Goal: Task Accomplishment & Management: Manage account settings

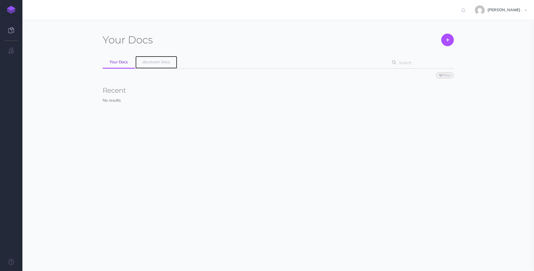
click at [158, 63] on span "docsteam Docs" at bounding box center [156, 61] width 28 height 5
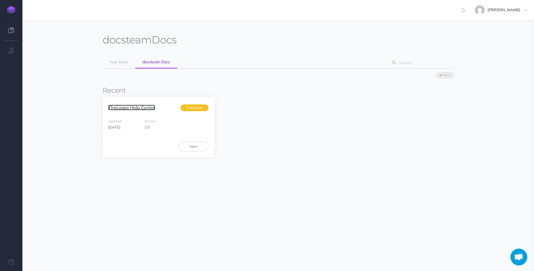
click at [134, 107] on link "TheLoops Help Center" at bounding box center [131, 108] width 47 height 6
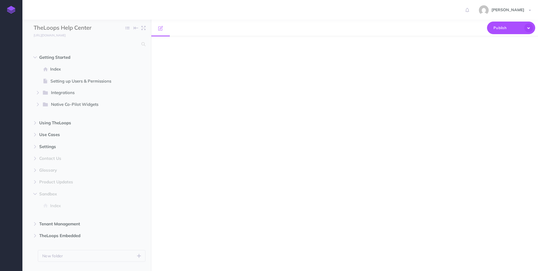
select select "null"
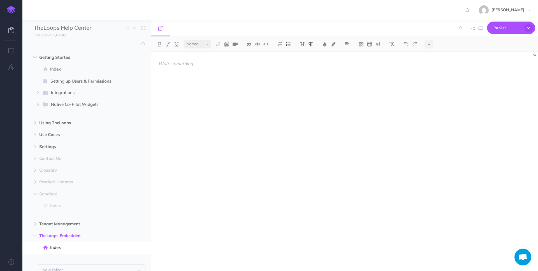
click at [12, 29] on icon at bounding box center [11, 30] width 6 height 6
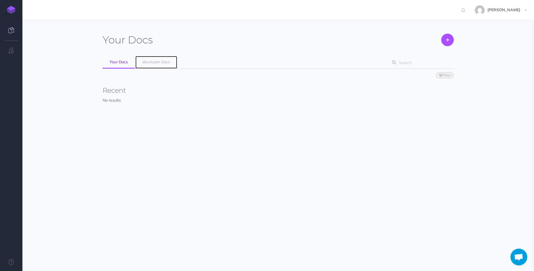
click at [158, 65] on link "docsteam Docs" at bounding box center [156, 62] width 42 height 13
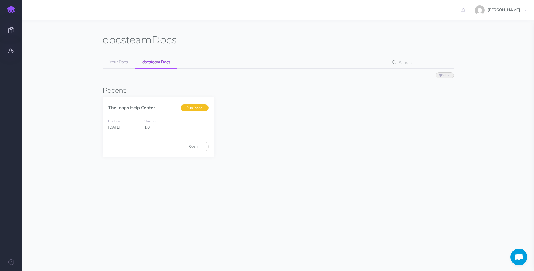
click at [11, 51] on icon "button" at bounding box center [11, 51] width 6 height 6
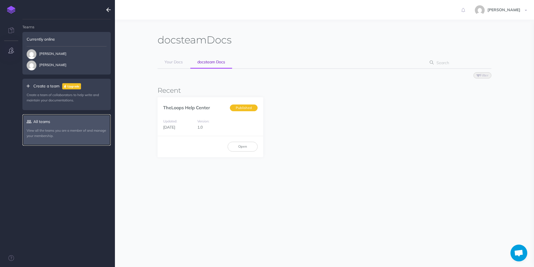
click at [45, 122] on link "All teams View all the teams you are a member of and manage your membership." at bounding box center [66, 129] width 88 height 31
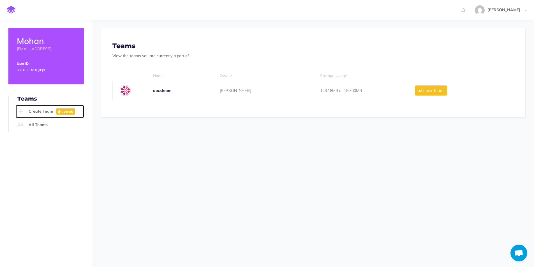
click at [39, 110] on link "Create Team Upgrade" at bounding box center [50, 111] width 68 height 13
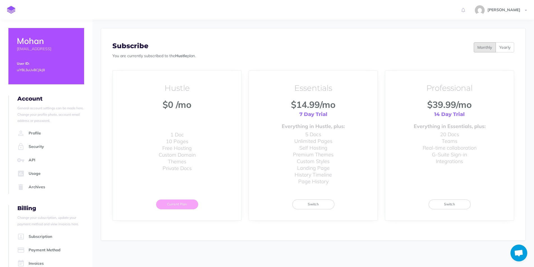
scroll to position [17, 0]
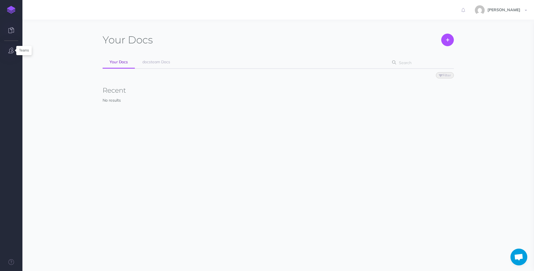
click at [11, 50] on icon "button" at bounding box center [11, 51] width 6 height 6
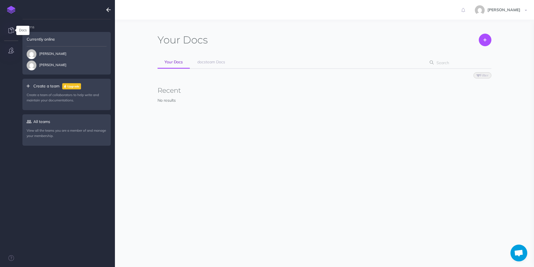
click at [11, 29] on icon at bounding box center [11, 30] width 6 height 6
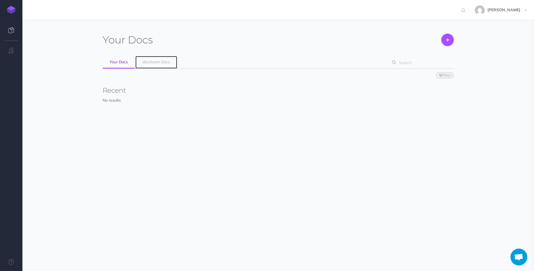
click at [162, 62] on span "docsteam Docs" at bounding box center [156, 61] width 28 height 5
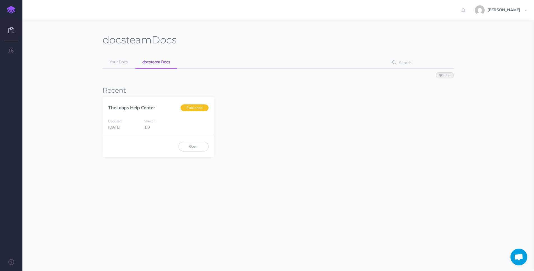
click at [12, 9] on img at bounding box center [11, 10] width 8 height 8
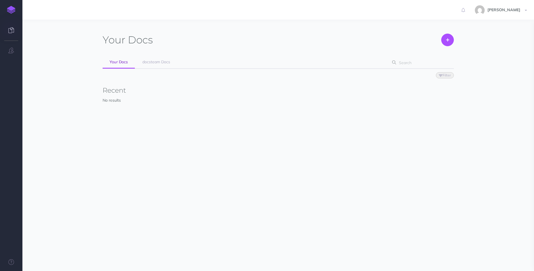
click at [12, 9] on img at bounding box center [11, 10] width 8 height 8
click at [452, 41] on button at bounding box center [447, 40] width 13 height 13
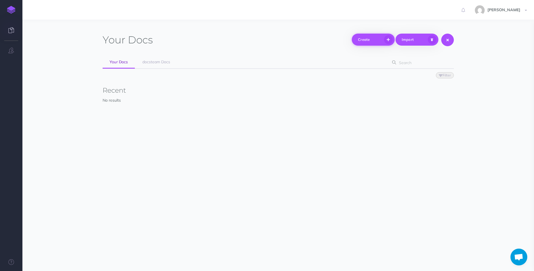
click at [388, 38] on icon "button" at bounding box center [388, 39] width 9 height 9
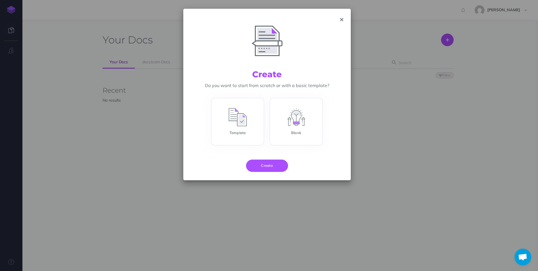
click at [342, 19] on icon "button" at bounding box center [341, 20] width 3 height 4
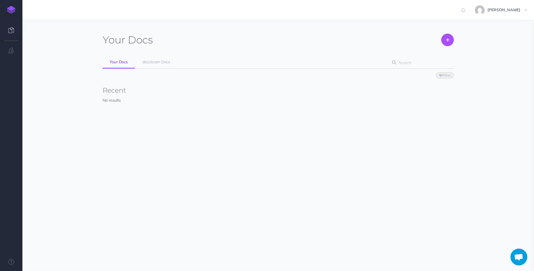
click at [15, 32] on link at bounding box center [11, 30] width 22 height 17
click at [12, 50] on icon "button" at bounding box center [11, 51] width 6 height 6
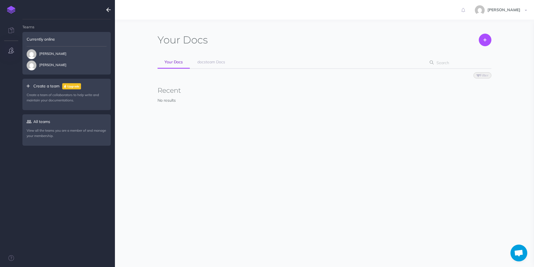
click at [29, 86] on icon at bounding box center [30, 86] width 7 height 4
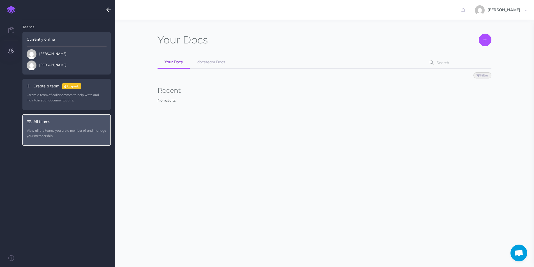
click at [36, 120] on link "All teams View all the teams you are a member of and manage your membership." at bounding box center [66, 129] width 88 height 31
click at [44, 133] on p "View all the teams you are a member of and manage your membership." at bounding box center [67, 133] width 80 height 11
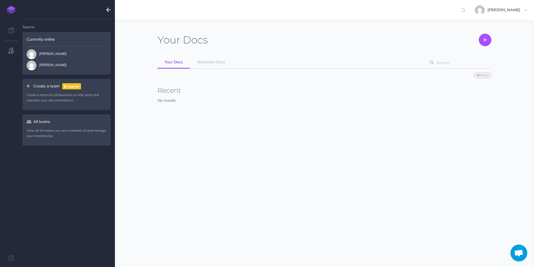
click at [109, 13] on icon "button" at bounding box center [108, 9] width 4 height 7
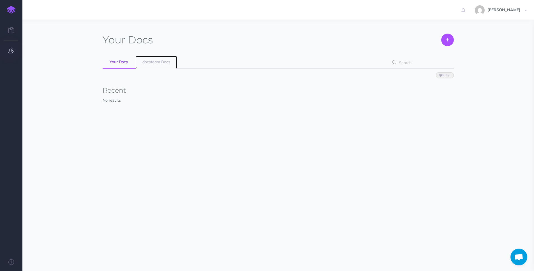
click at [157, 61] on span "docsteam Docs" at bounding box center [156, 61] width 28 height 5
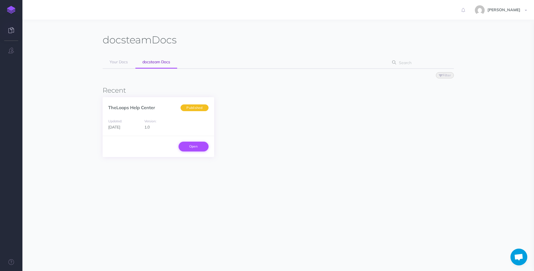
click at [201, 150] on link "Open" at bounding box center [194, 147] width 30 height 10
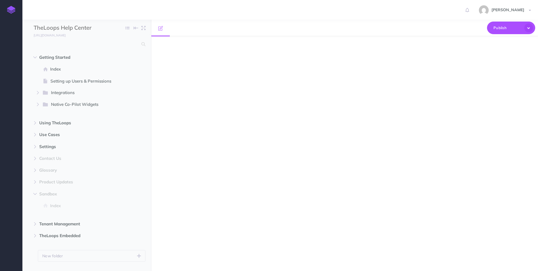
select select "null"
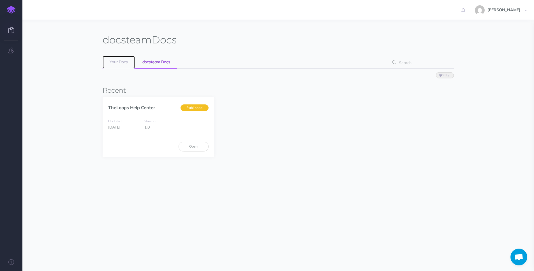
click at [126, 64] on span "Your Docs" at bounding box center [119, 61] width 18 height 5
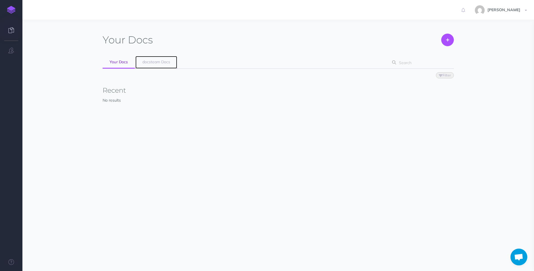
click at [160, 58] on link "docsteam Docs" at bounding box center [156, 62] width 42 height 13
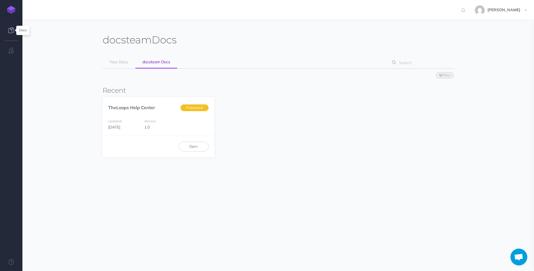
click at [10, 28] on icon at bounding box center [11, 30] width 6 height 6
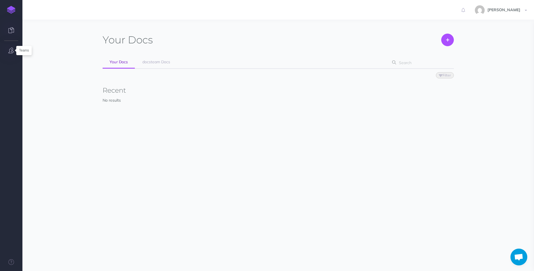
click at [12, 50] on icon "button" at bounding box center [11, 51] width 6 height 6
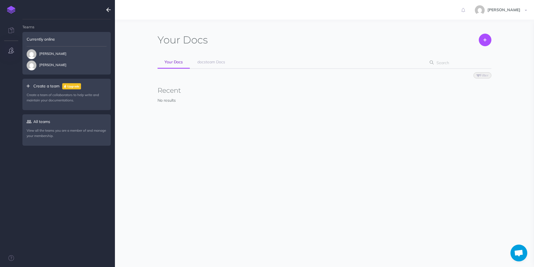
click at [29, 86] on icon at bounding box center [30, 86] width 7 height 4
click at [37, 95] on p "Create a team of collaborators to help write and maintain your documentations." at bounding box center [67, 97] width 80 height 11
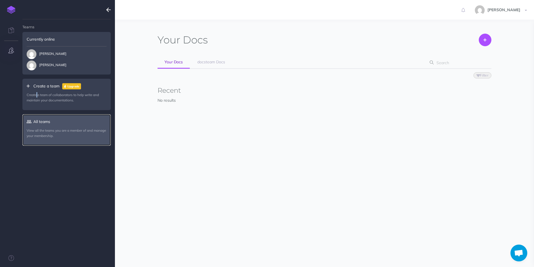
click at [52, 124] on link "All teams View all the teams you are a member of and manage your membership." at bounding box center [66, 129] width 88 height 31
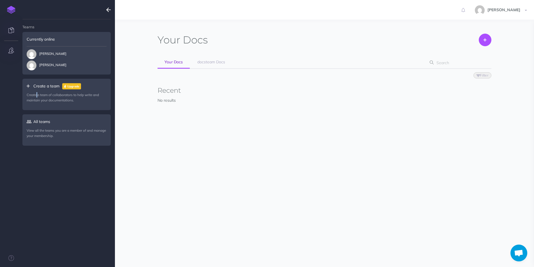
click at [12, 31] on icon at bounding box center [11, 30] width 6 height 6
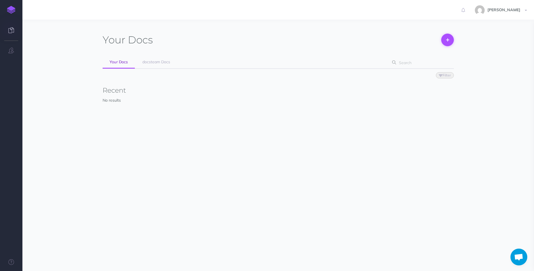
click at [447, 40] on icon at bounding box center [447, 40] width 3 height 12
click at [388, 40] on icon "button" at bounding box center [388, 39] width 9 height 9
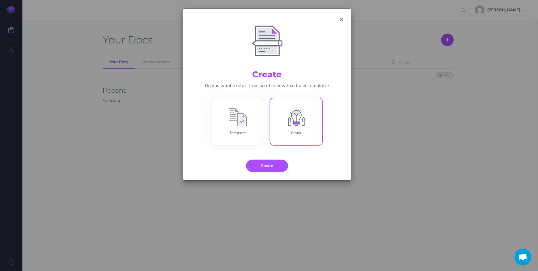
click at [294, 141] on input "Blank" at bounding box center [296, 123] width 53 height 48
radio input "true"
click at [283, 165] on button "Create" at bounding box center [267, 166] width 42 height 12
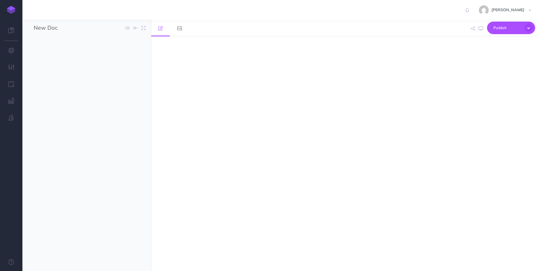
select select "null"
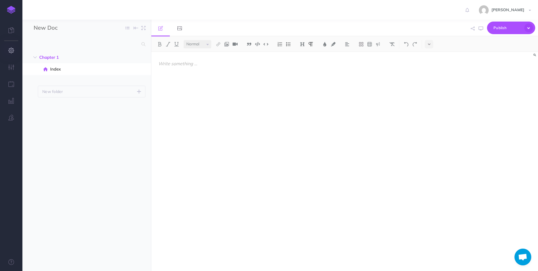
click at [13, 52] on icon "button" at bounding box center [11, 51] width 6 height 6
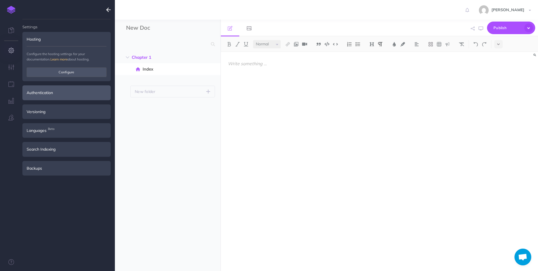
click at [58, 92] on div "Authentication" at bounding box center [66, 93] width 88 height 15
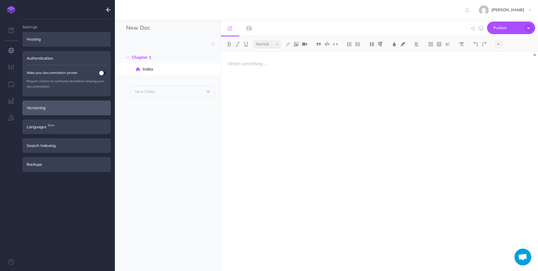
click at [47, 107] on div "Versioning" at bounding box center [66, 108] width 88 height 15
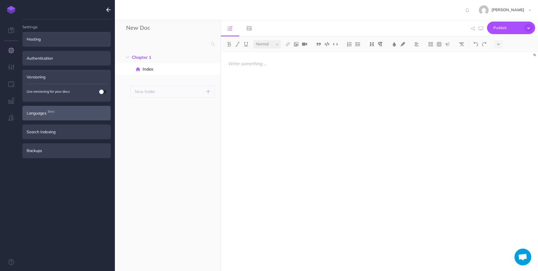
click at [47, 117] on div "Languages Beta" at bounding box center [66, 113] width 88 height 15
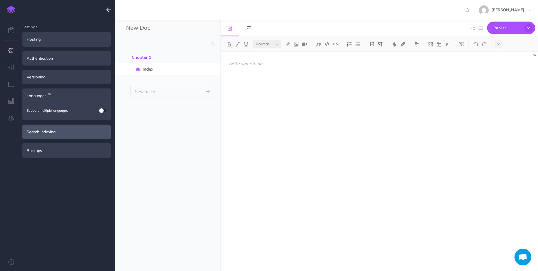
click at [47, 128] on div "Search Indexing" at bounding box center [66, 132] width 88 height 15
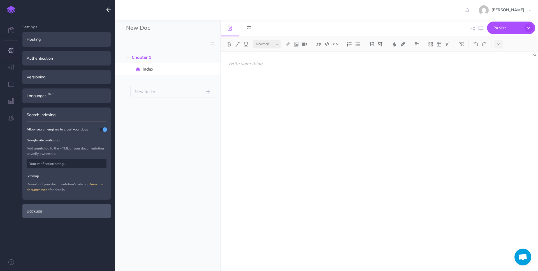
click at [48, 206] on div "Backups" at bounding box center [66, 211] width 88 height 15
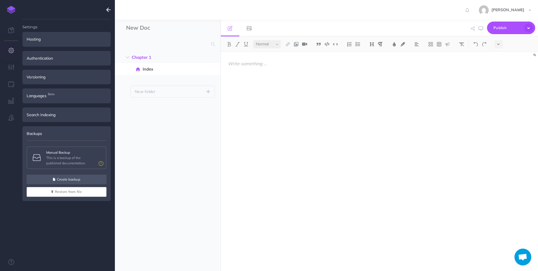
click at [13, 51] on icon "button" at bounding box center [11, 51] width 6 height 6
click at [10, 68] on icon "button" at bounding box center [11, 67] width 6 height 6
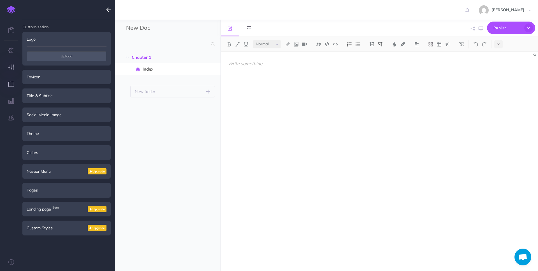
click at [11, 79] on button "button" at bounding box center [11, 84] width 22 height 17
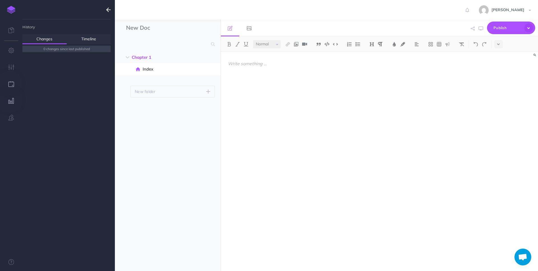
click at [10, 96] on button "button" at bounding box center [11, 101] width 22 height 17
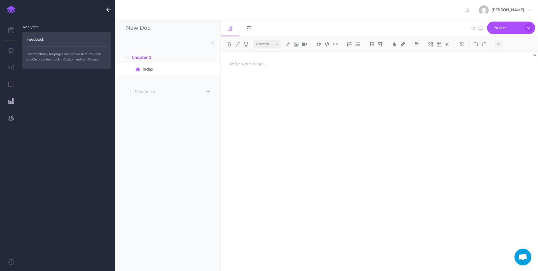
click at [9, 113] on button "button" at bounding box center [11, 118] width 22 height 17
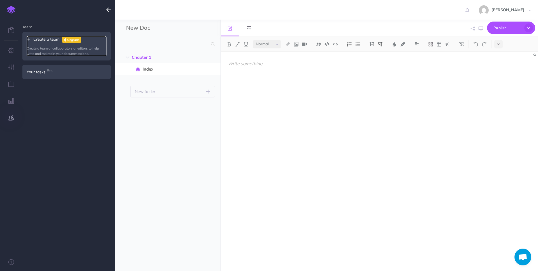
click at [29, 38] on icon at bounding box center [30, 39] width 7 height 4
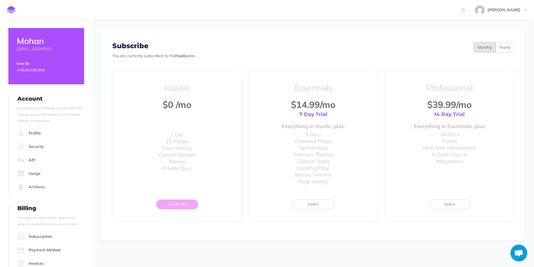
drag, startPoint x: 299, startPoint y: 105, endPoint x: 336, endPoint y: 104, distance: 37.3
click at [336, 104] on span "$14.99 /mo" at bounding box center [313, 104] width 45 height 11
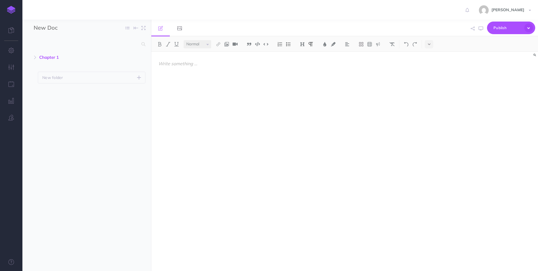
select select "null"
click at [15, 33] on link at bounding box center [11, 30] width 22 height 17
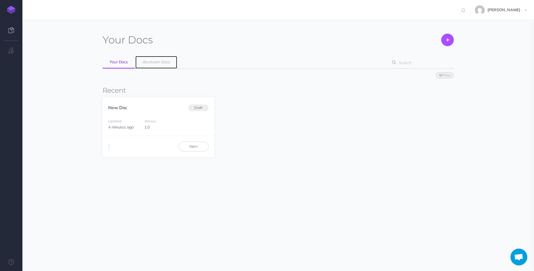
click at [157, 60] on span "docsteam Docs" at bounding box center [156, 61] width 28 height 5
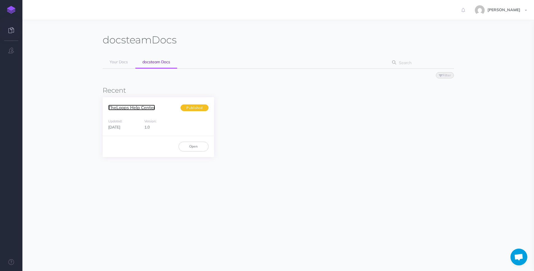
click at [124, 106] on link "TheLoops Help Center" at bounding box center [131, 108] width 47 height 6
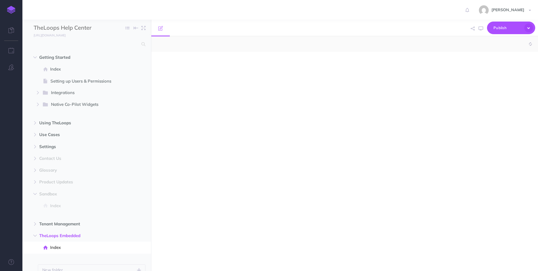
select select "null"
click at [11, 33] on link at bounding box center [11, 30] width 22 height 17
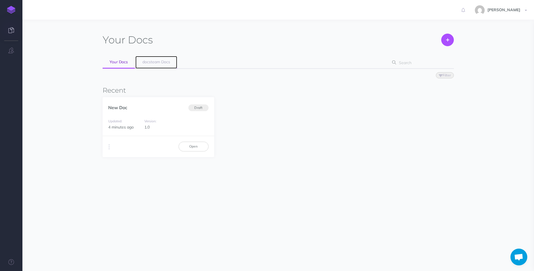
click at [156, 67] on link "docsteam Docs" at bounding box center [156, 62] width 42 height 13
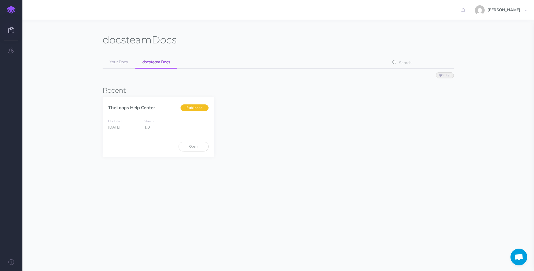
click at [15, 32] on link at bounding box center [11, 30] width 22 height 17
